Goal: Check status: Check status

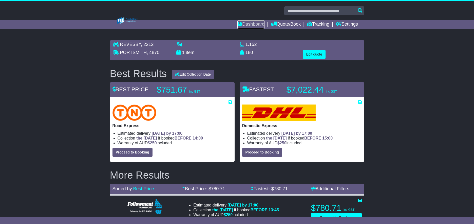
click at [247, 22] on link "Dashboard" at bounding box center [251, 24] width 27 height 9
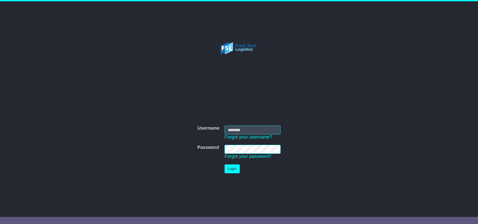
click at [239, 131] on input "Username" at bounding box center [253, 130] width 56 height 9
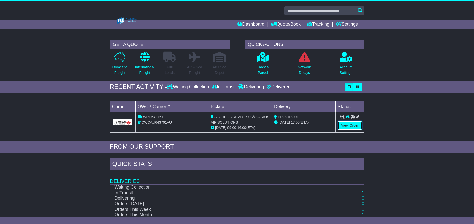
click at [345, 124] on link "View Order" at bounding box center [350, 125] width 24 height 9
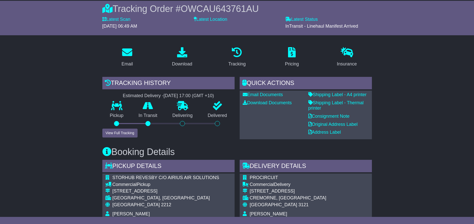
scroll to position [76, 0]
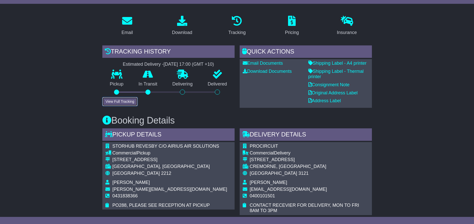
click at [135, 104] on button "View Full Tracking" at bounding box center [119, 101] width 35 height 9
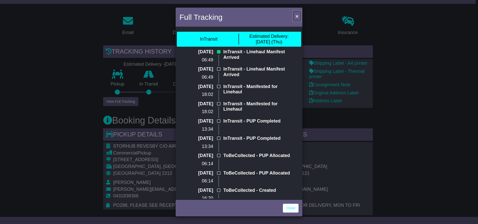
click at [298, 15] on span "×" at bounding box center [297, 16] width 3 height 6
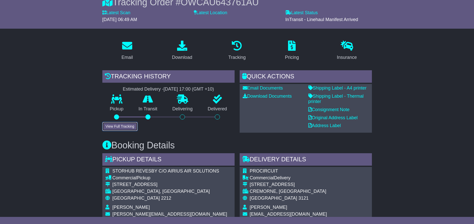
scroll to position [0, 0]
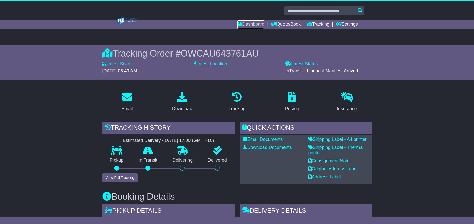
click at [245, 25] on link "Dashboard" at bounding box center [251, 24] width 27 height 9
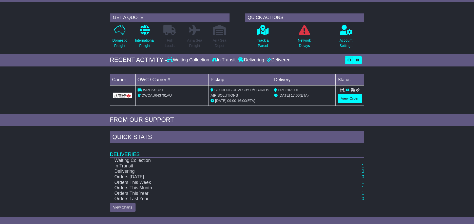
scroll to position [27, 0]
